Goal: Navigation & Orientation: Find specific page/section

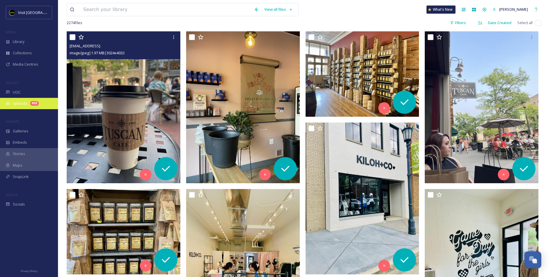
scroll to position [87, 0]
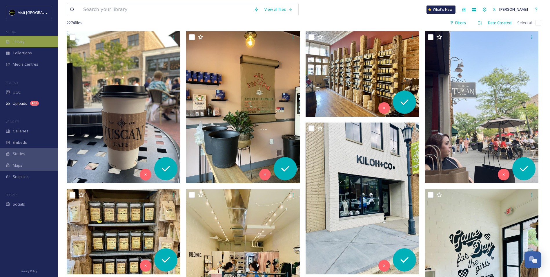
click at [16, 44] on span "Library" at bounding box center [19, 42] width 12 height 6
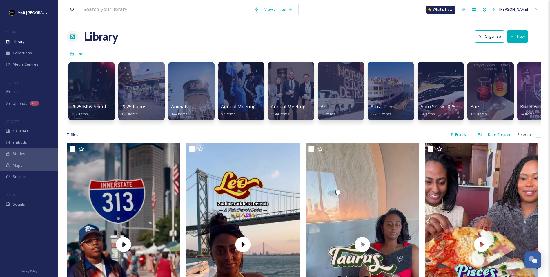
scroll to position [0, 33]
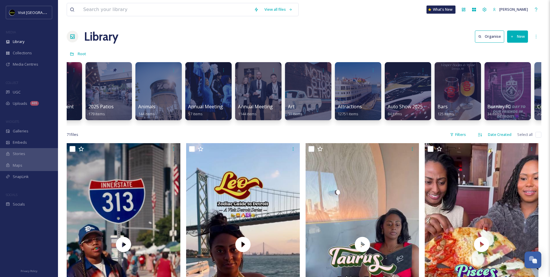
drag, startPoint x: 256, startPoint y: 121, endPoint x: 314, endPoint y: 124, distance: 57.8
click at [317, 124] on div "2025 Movement 352 items 2025 Patios 179 items Animals 144 items Annual Meeting …" at bounding box center [304, 92] width 475 height 67
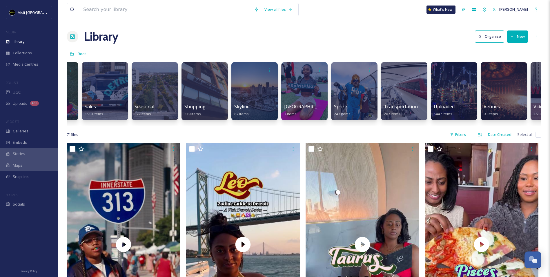
scroll to position [0, 2322]
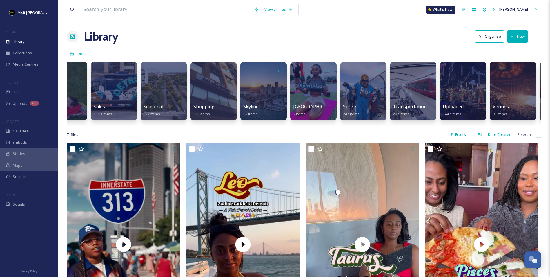
drag, startPoint x: 514, startPoint y: 138, endPoint x: 519, endPoint y: 138, distance: 5.5
click at [516, 138] on div "71 file s Filters Date Created Select all" at bounding box center [304, 134] width 475 height 11
click at [519, 138] on div "71 file s Filters Date Created Select all" at bounding box center [304, 134] width 475 height 11
click at [520, 137] on span "Select all" at bounding box center [524, 135] width 15 height 6
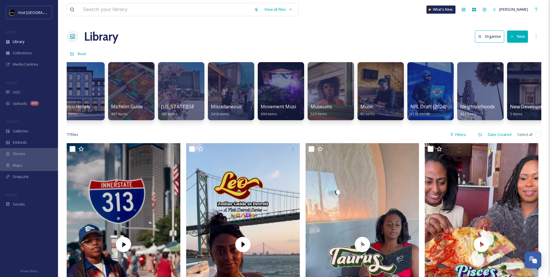
scroll to position [0, 1535]
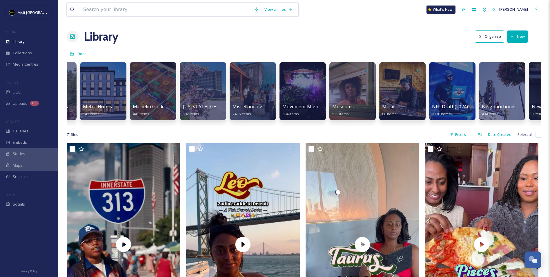
click at [212, 9] on input at bounding box center [165, 9] width 171 height 13
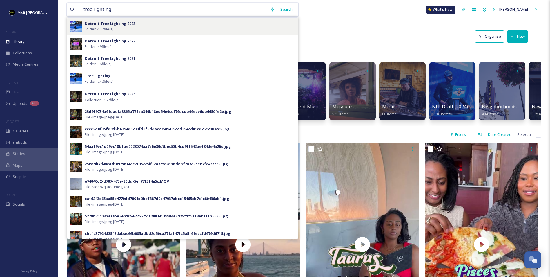
type input "tree lighting"
click at [148, 30] on div "Detroit Tree Lighting 2023 Folder - 157 file(s)" at bounding box center [190, 26] width 211 height 11
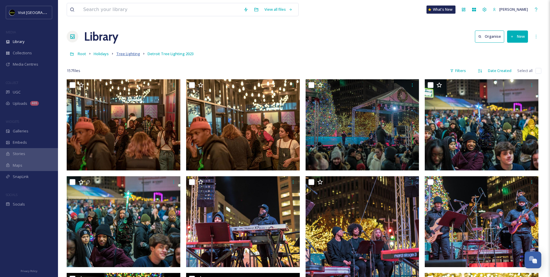
click at [133, 55] on span "Tree Lighting" at bounding box center [128, 53] width 24 height 5
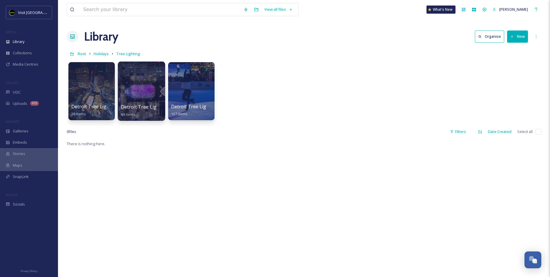
click at [129, 86] on div at bounding box center [141, 90] width 47 height 59
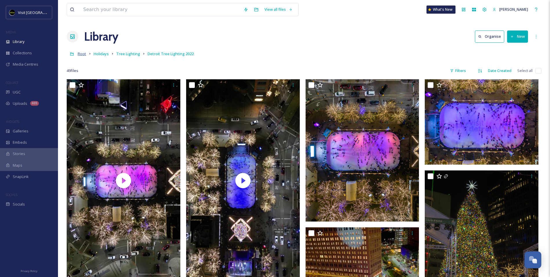
click at [80, 54] on span "Root" at bounding box center [82, 53] width 8 height 5
